Goal: Task Accomplishment & Management: Manage account settings

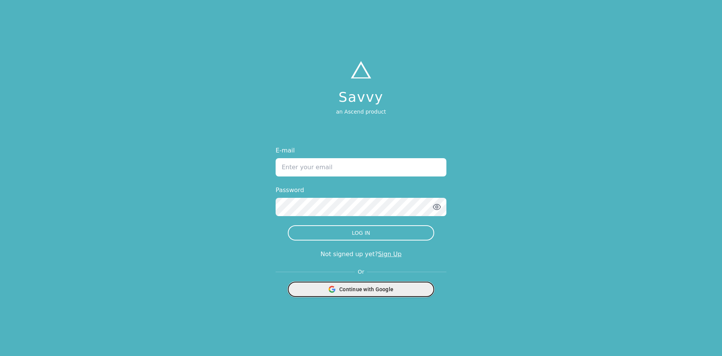
click at [345, 289] on span "Continue with Google" at bounding box center [366, 289] width 54 height 8
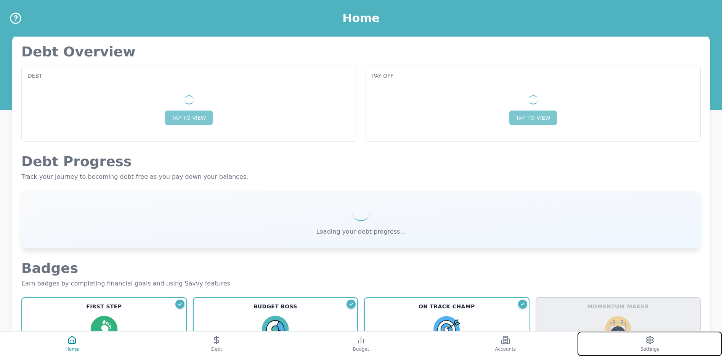
click at [633, 349] on button "Settings" at bounding box center [649, 344] width 144 height 24
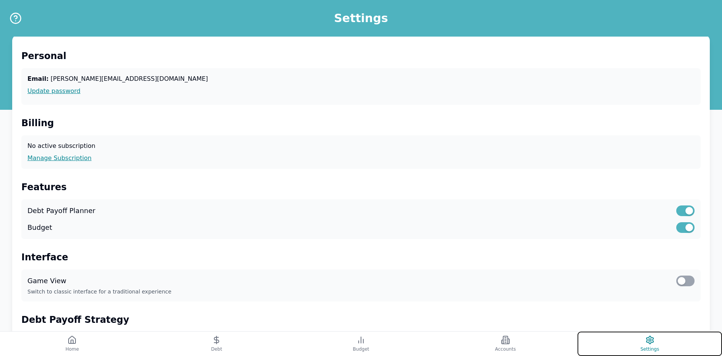
scroll to position [194, 0]
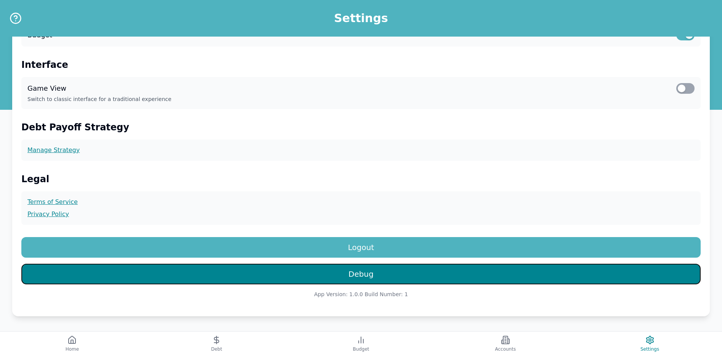
click at [383, 280] on button "Debug" at bounding box center [360, 274] width 679 height 21
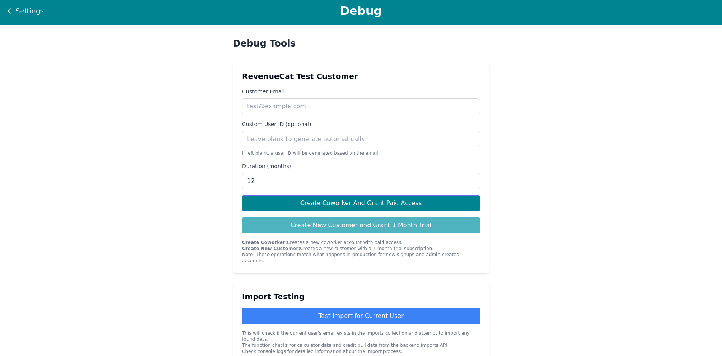
scroll to position [10, 0]
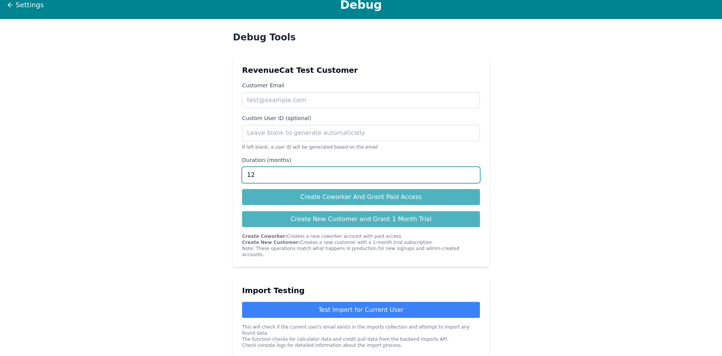
click at [280, 176] on input "12" at bounding box center [361, 175] width 238 height 16
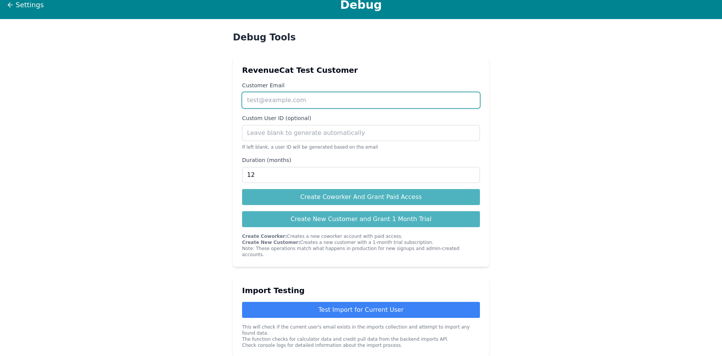
click at [285, 101] on input "Customer Email" at bounding box center [361, 100] width 238 height 16
paste input "[EMAIL_ADDRESS][DOMAIN_NAME]"
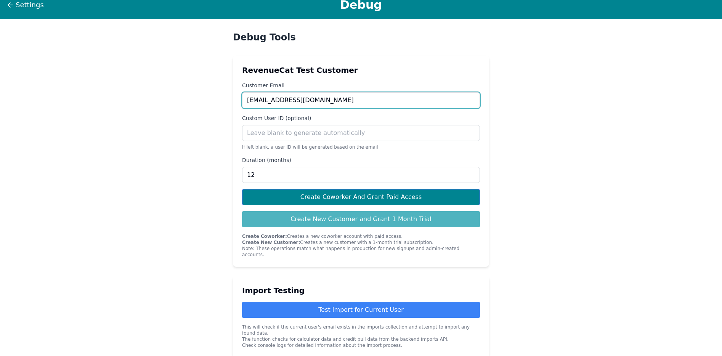
type input "[EMAIL_ADDRESS][DOMAIN_NAME]"
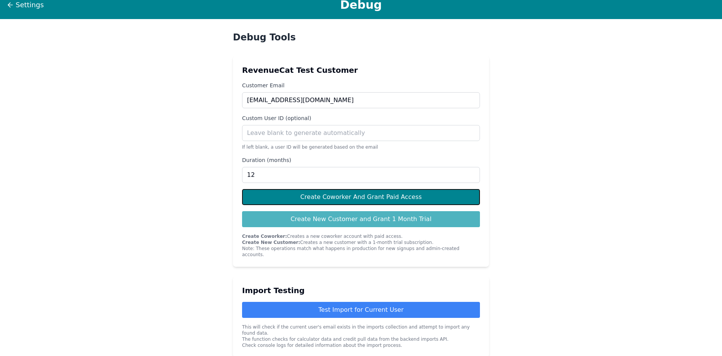
click at [273, 200] on button "Create Coworker And Grant Paid Access" at bounding box center [361, 197] width 238 height 16
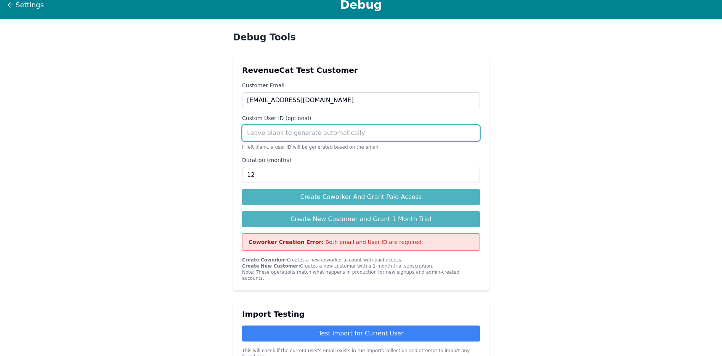
click at [272, 136] on input "Custom User ID (optional)" at bounding box center [361, 133] width 238 height 16
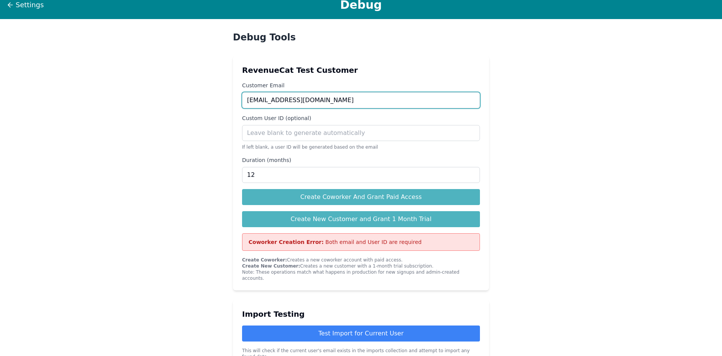
drag, startPoint x: 247, startPoint y: 100, endPoint x: 345, endPoint y: 100, distance: 97.6
click at [345, 100] on input "[EMAIL_ADDRESS][DOMAIN_NAME]" at bounding box center [361, 100] width 238 height 16
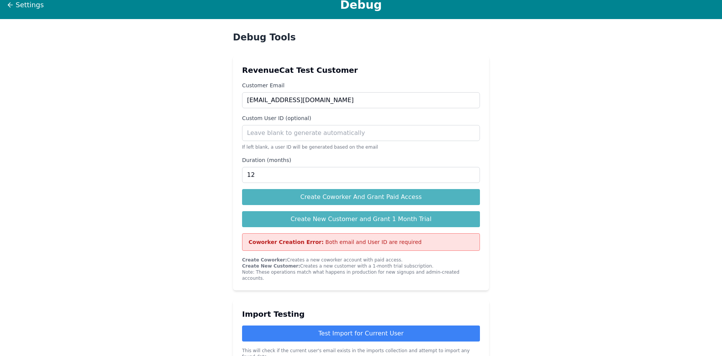
click at [276, 135] on input "Custom User ID (optional)" at bounding box center [361, 133] width 238 height 16
paste input "IWayaBS0A3SQGmW0PYW2zP9rX9G2"
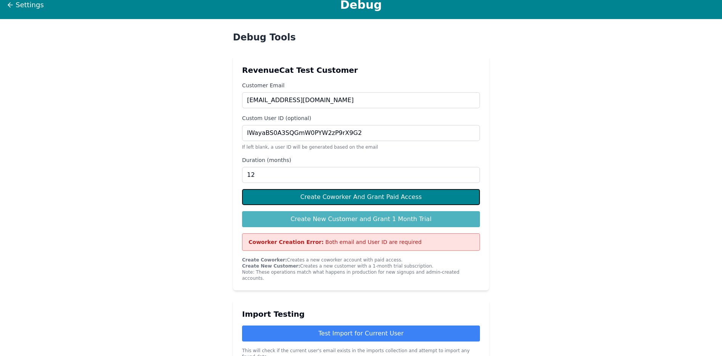
click at [316, 199] on button "Create Coworker And Grant Paid Access" at bounding box center [361, 197] width 238 height 16
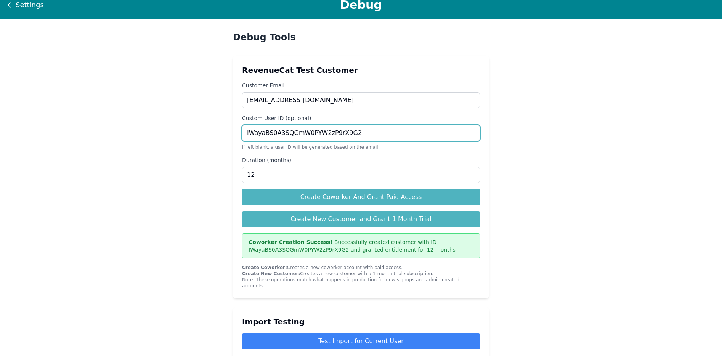
click at [370, 125] on input "IWayaBS0A3SQGmW0PYW2zP9rX9G2" at bounding box center [361, 133] width 238 height 16
click at [369, 132] on input "IWayaBS0A3SQGmW0PYW2zP9rX9G2" at bounding box center [361, 133] width 238 height 16
paste input "3CoRoPPmZSRg56bo4PuifBZligE"
type input "3CoRoPPmZSRg56bo4PuifBZligE2"
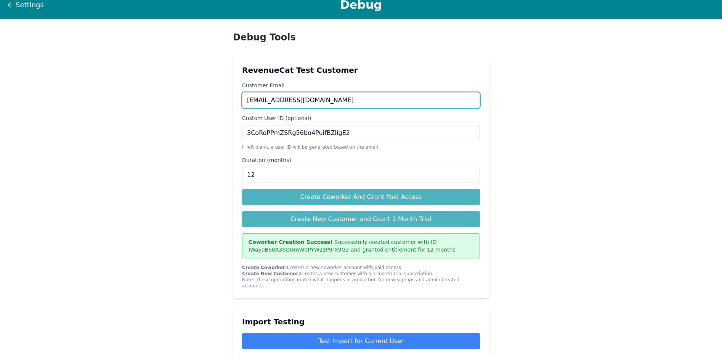
click at [308, 101] on input "[EMAIL_ADDRESS][DOMAIN_NAME]" at bounding box center [361, 100] width 238 height 16
paste input "[EMAIL_ADDRESS][DOMAIN_NAME]"
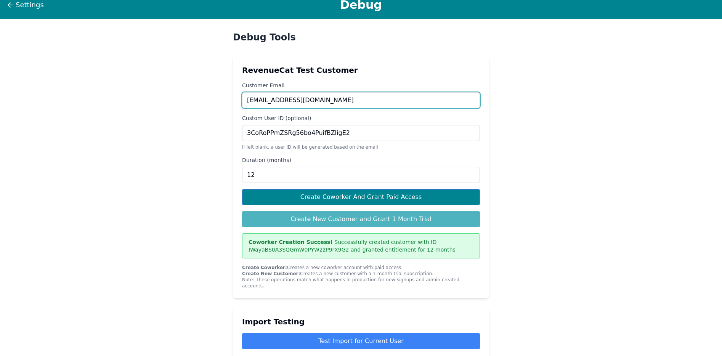
type input "[EMAIL_ADDRESS][DOMAIN_NAME]"
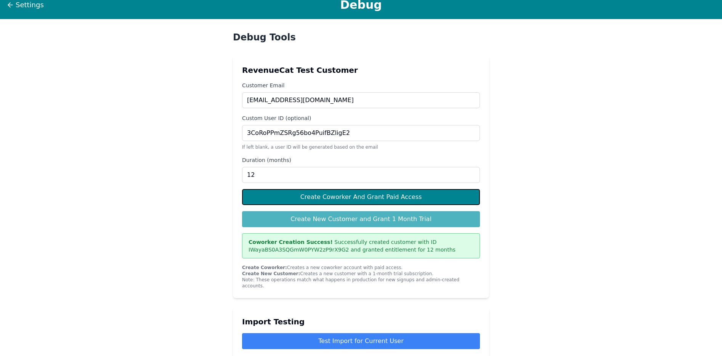
click at [325, 197] on button "Create Coworker And Grant Paid Access" at bounding box center [361, 197] width 238 height 16
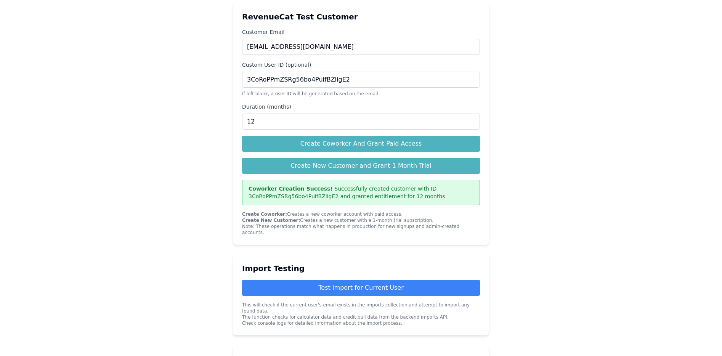
scroll to position [0, 0]
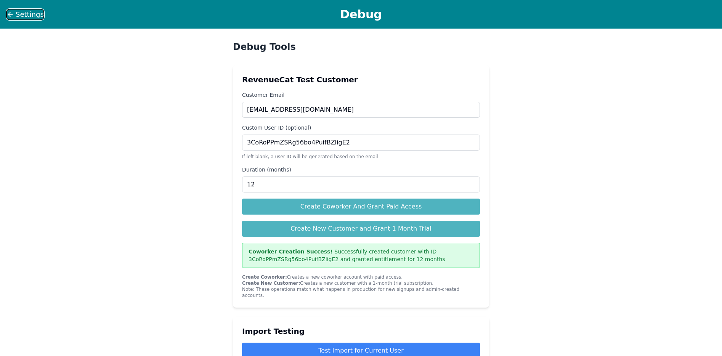
click at [21, 11] on span "Settings" at bounding box center [30, 14] width 28 height 11
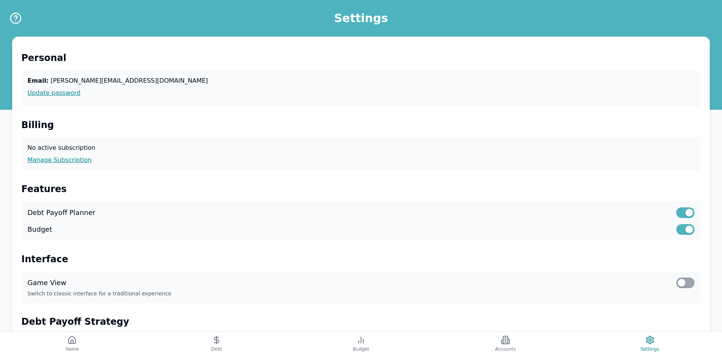
scroll to position [194, 0]
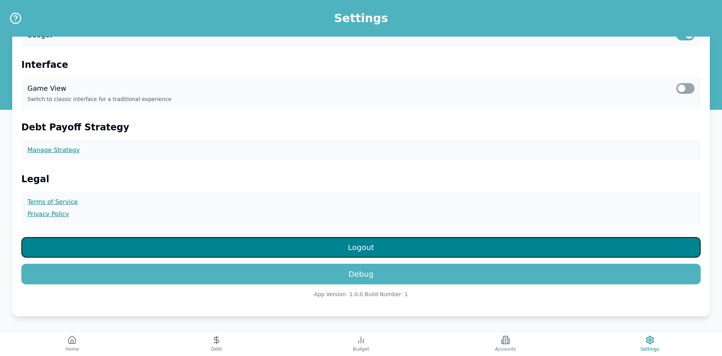
click at [423, 250] on button "Logout" at bounding box center [360, 247] width 679 height 21
